Goal: Check status: Check status

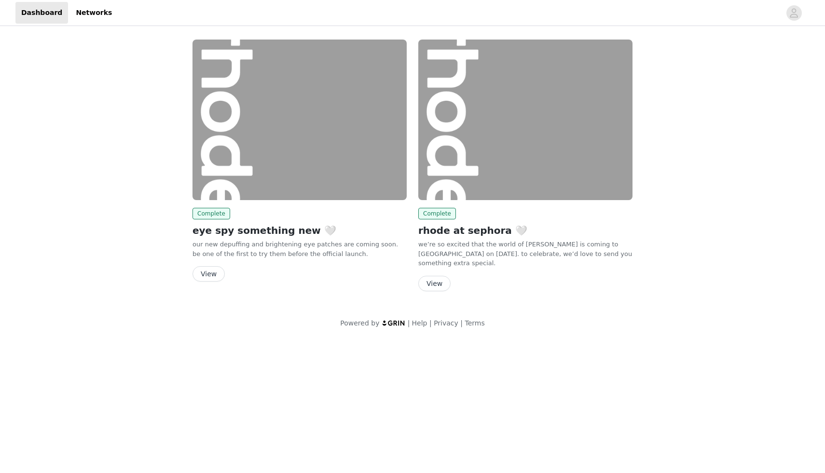
click at [210, 273] on button "View" at bounding box center [208, 273] width 32 height 15
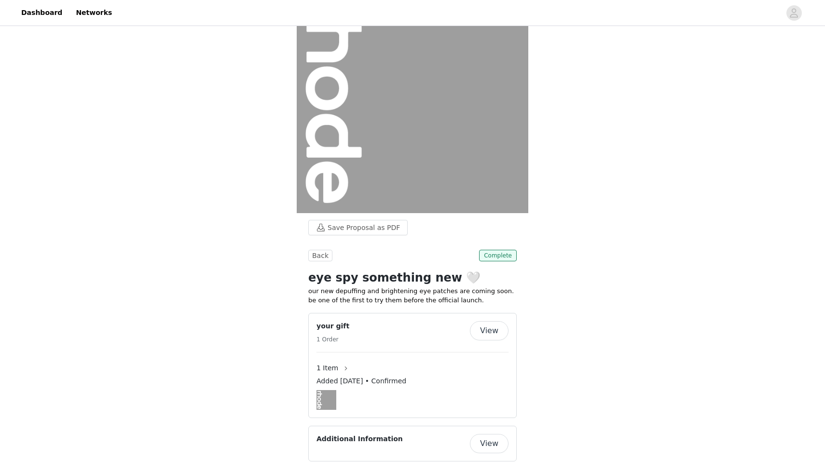
scroll to position [55, 0]
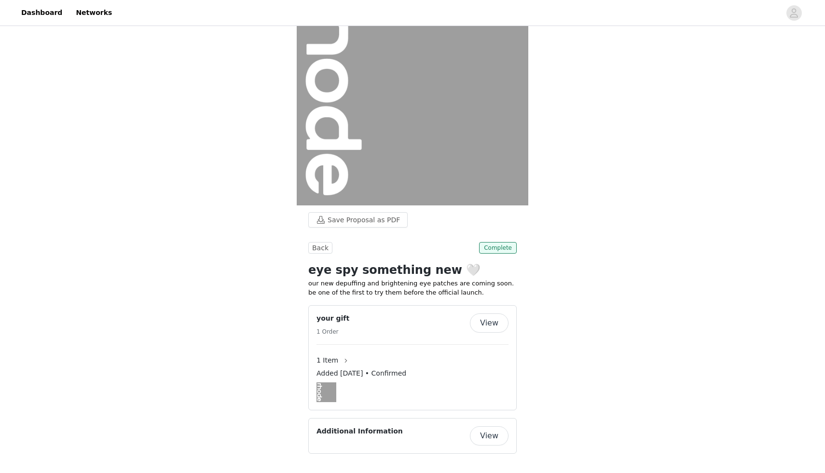
click at [329, 360] on span "1 Item" at bounding box center [327, 360] width 22 height 10
